Goal: Information Seeking & Learning: Learn about a topic

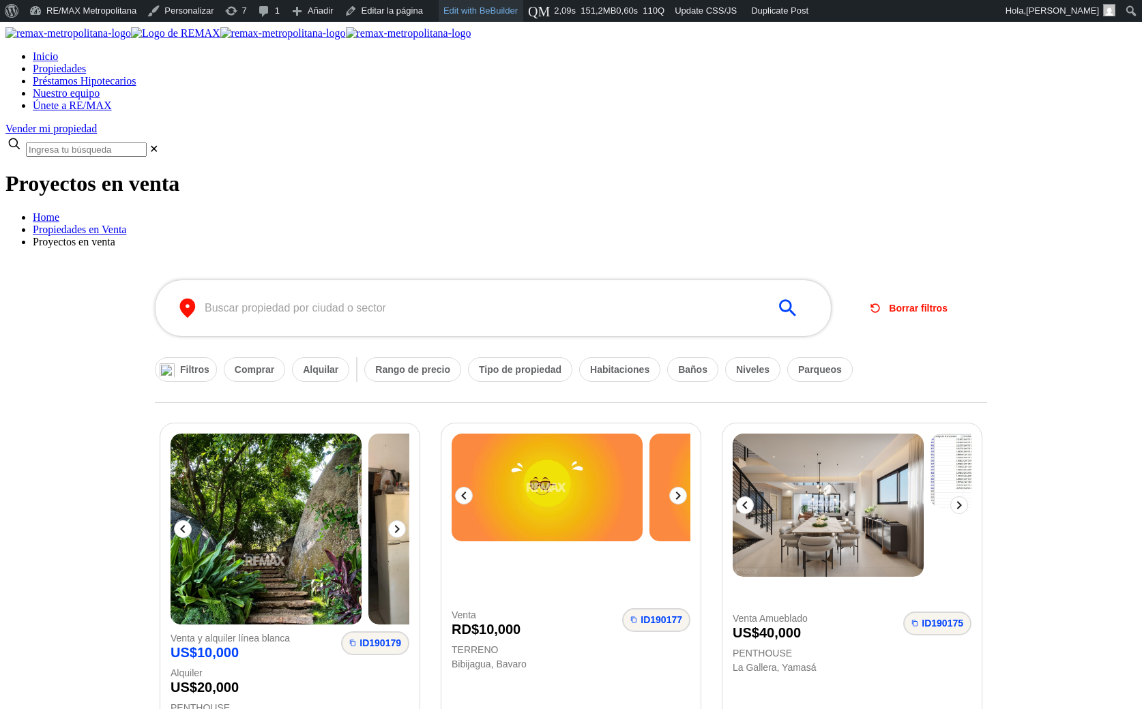
click at [523, 4] on link "Edit with BeBuilder" at bounding box center [481, 11] width 85 height 22
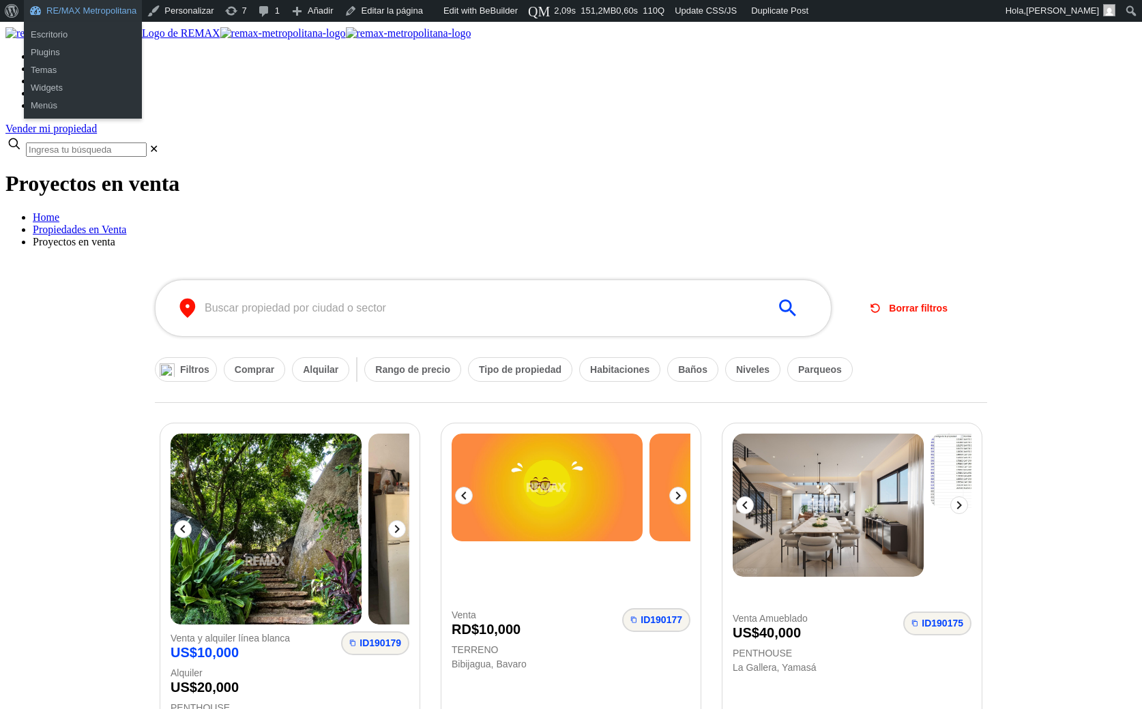
click at [112, 13] on link "RE/MAX Metropolitana" at bounding box center [83, 11] width 118 height 22
click at [106, 11] on link "RE/MAX Metropolitana" at bounding box center [83, 11] width 118 height 22
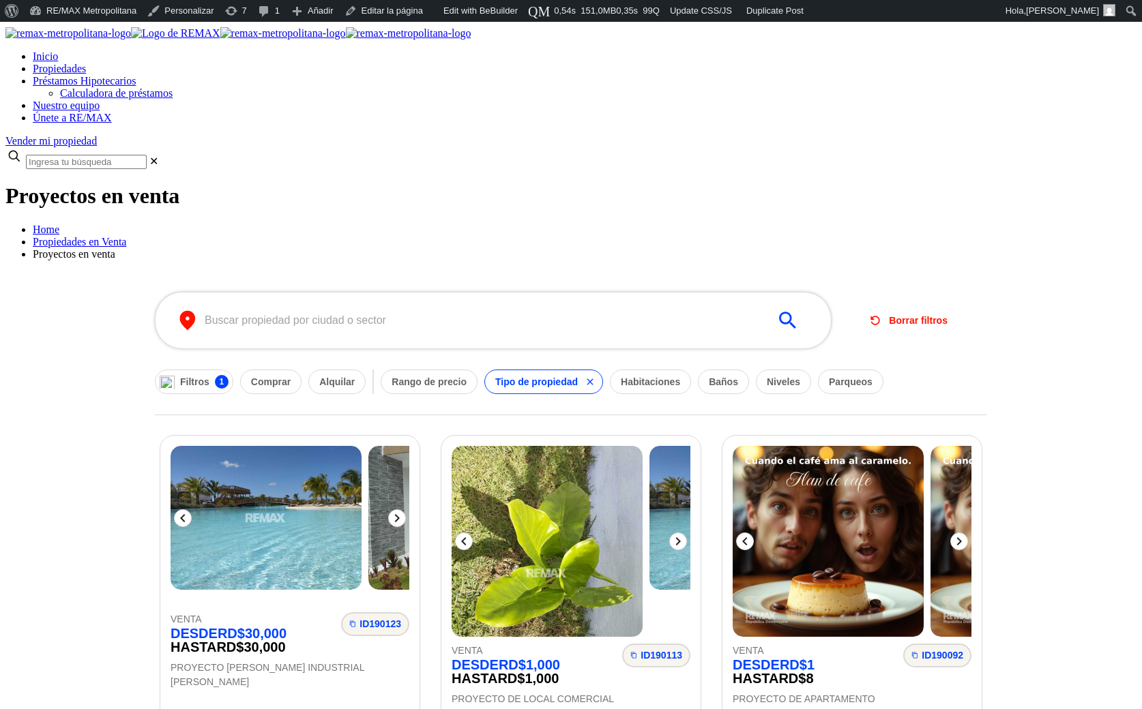
click at [136, 75] on span "Préstamos Hipotecarios" at bounding box center [85, 81] width 104 height 12
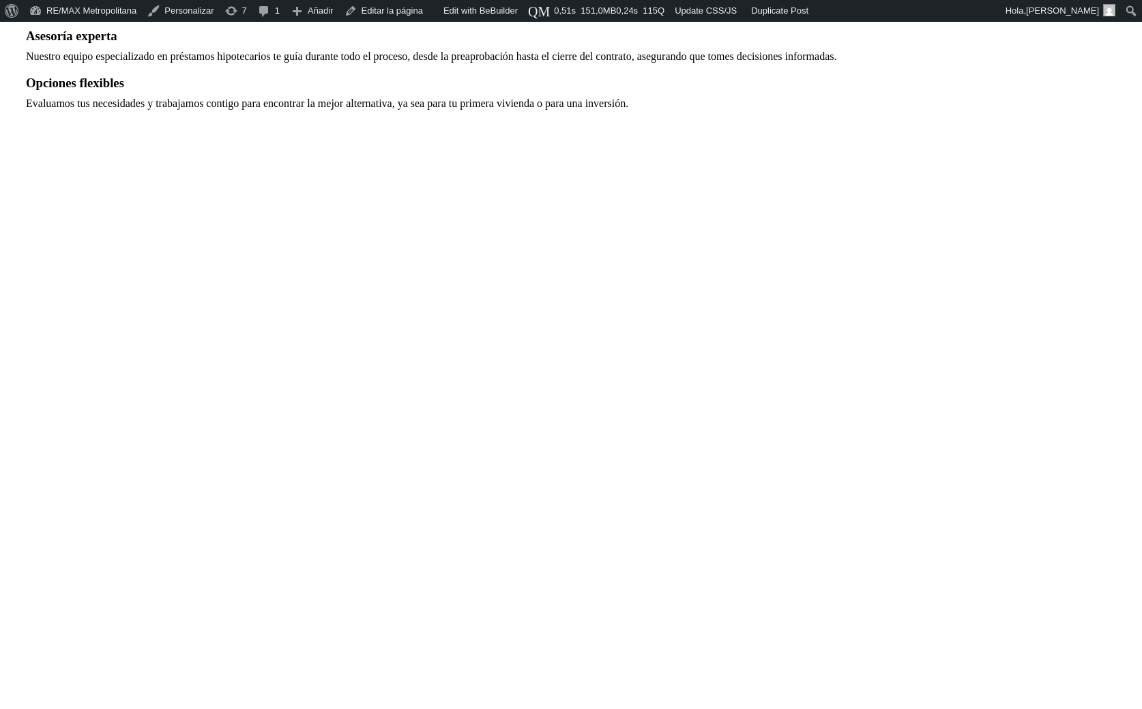
select select "DO"
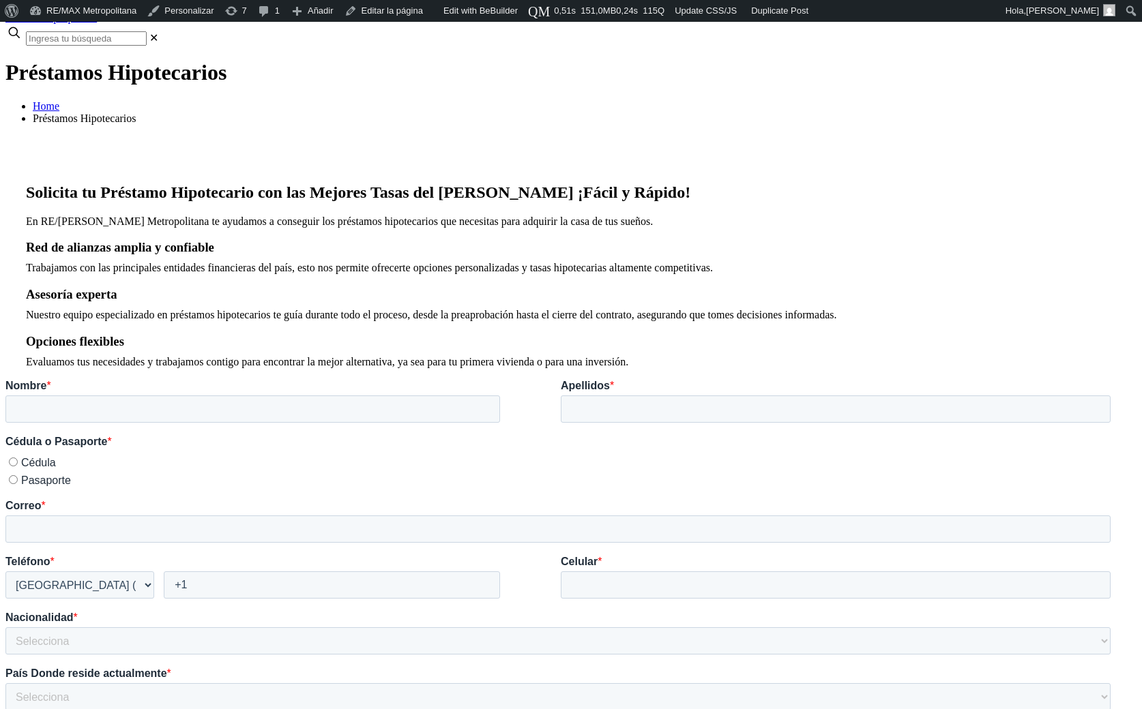
scroll to position [174, 0]
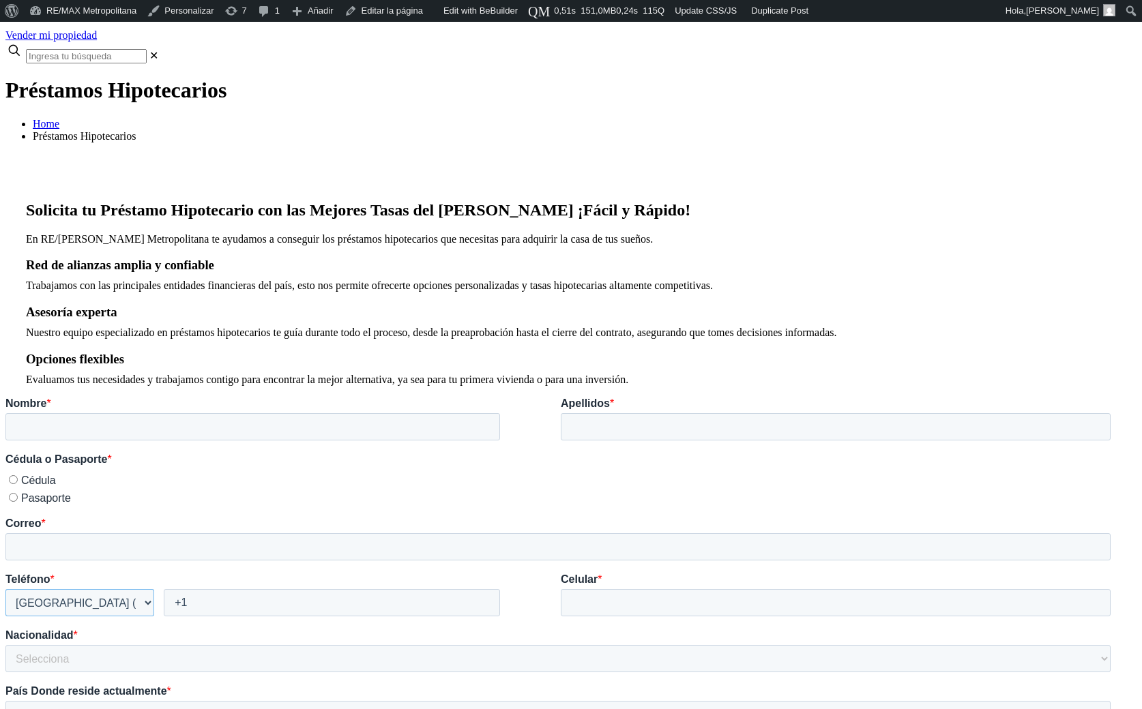
click at [42, 606] on select "* [GEOGRAPHIC_DATA] (‫[GEOGRAPHIC_DATA]‬‎) [GEOGRAPHIC_DATA] ([GEOGRAPHIC_DATA]…" at bounding box center [79, 602] width 149 height 27
click at [98, 569] on fieldset "Correo *" at bounding box center [560, 544] width 1111 height 56
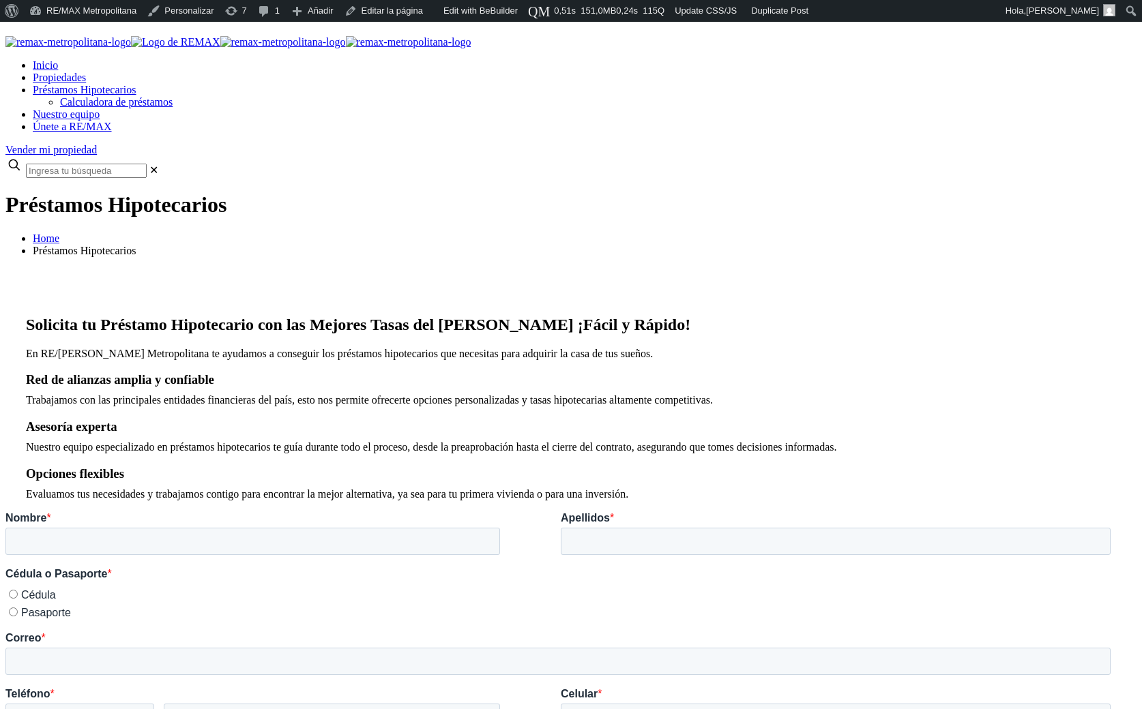
scroll to position [0, 0]
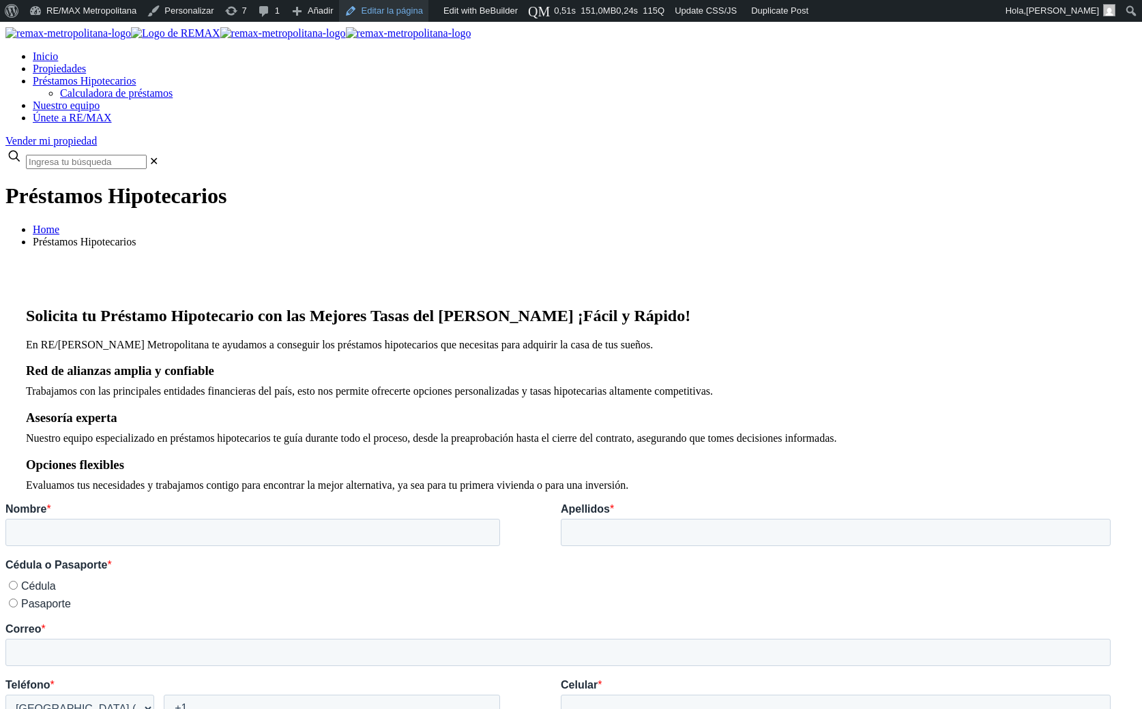
click at [390, 14] on link "Editar la página" at bounding box center [383, 11] width 89 height 22
